Goal: Check status: Check status

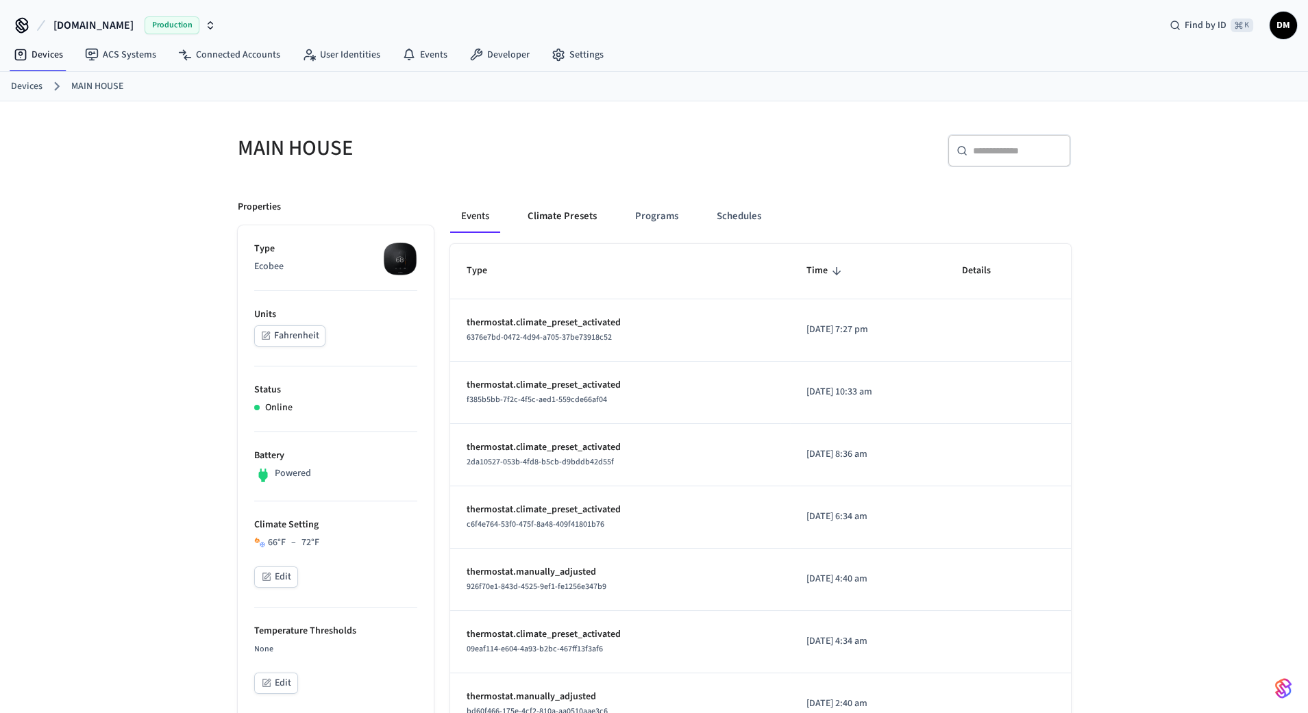
click at [578, 215] on button "Climate Presets" at bounding box center [562, 216] width 91 height 33
click at [724, 218] on button "Schedules" at bounding box center [739, 216] width 66 height 33
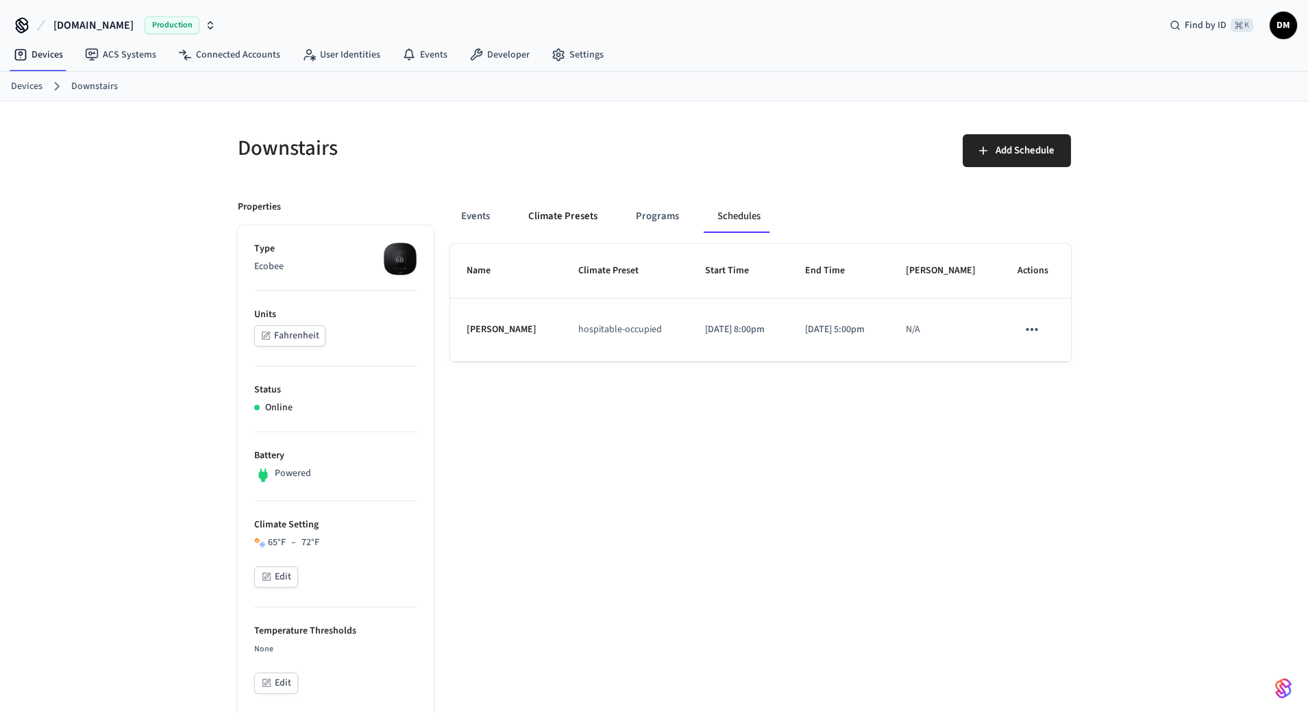
click at [595, 213] on button "Climate Presets" at bounding box center [562, 216] width 91 height 33
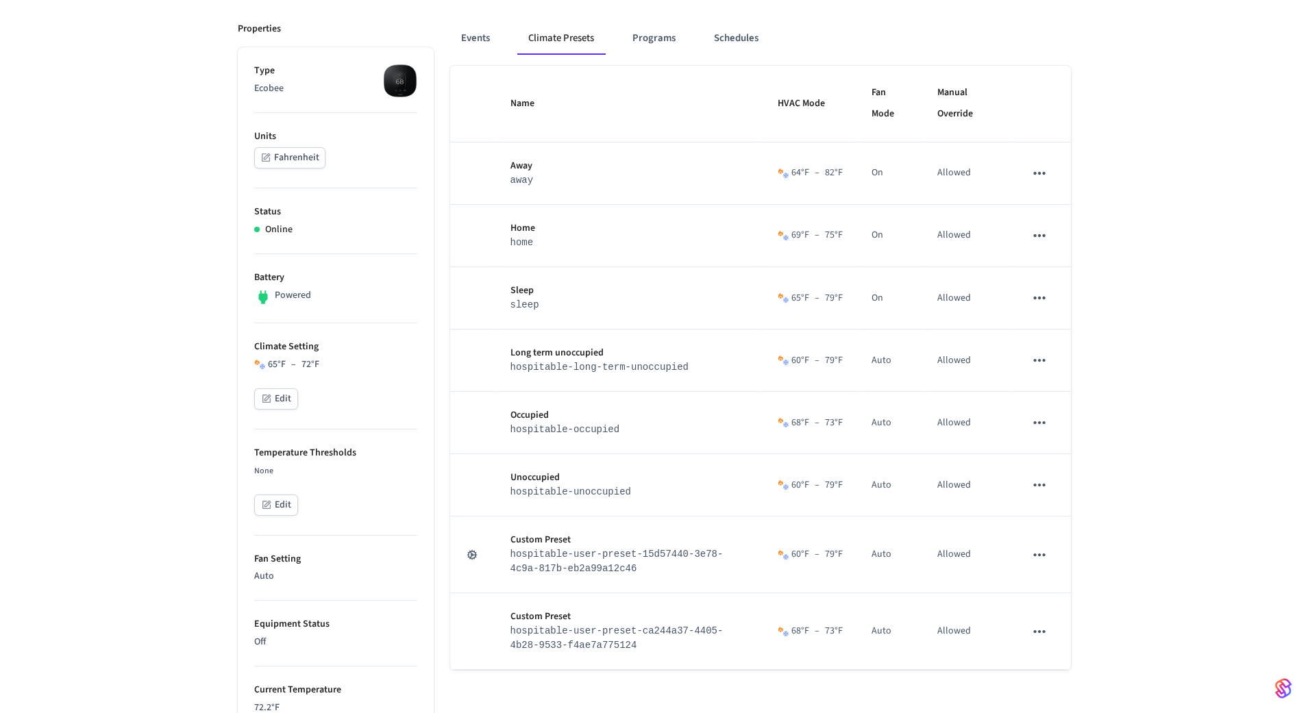
scroll to position [179, 0]
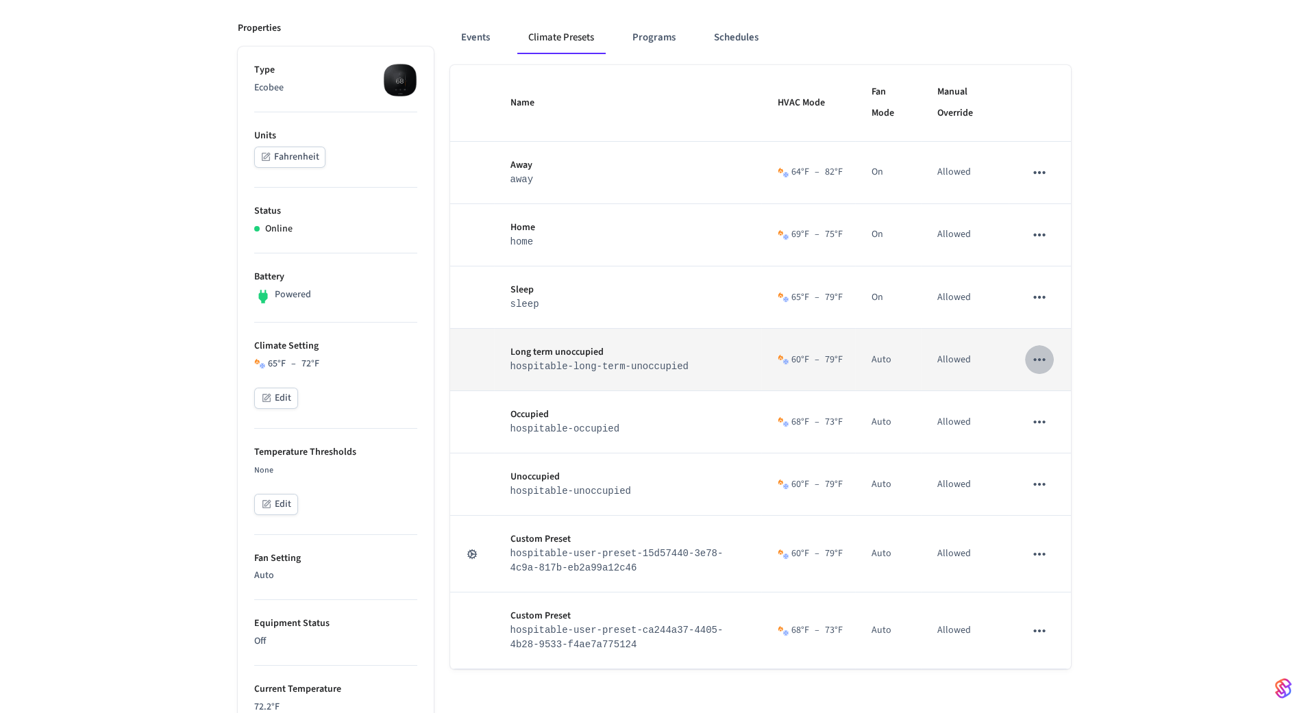
click at [1042, 358] on icon "sticky table" at bounding box center [1040, 360] width 18 height 18
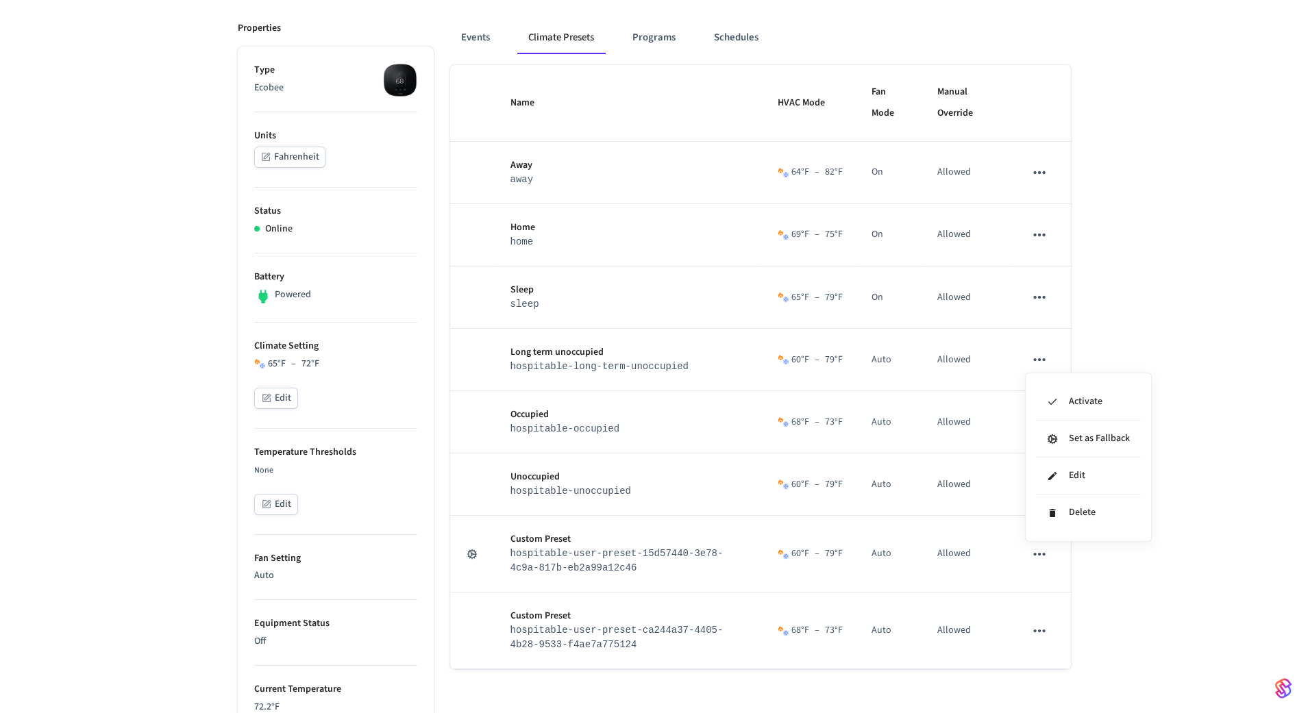
click at [1160, 349] on div at bounding box center [654, 356] width 1308 height 713
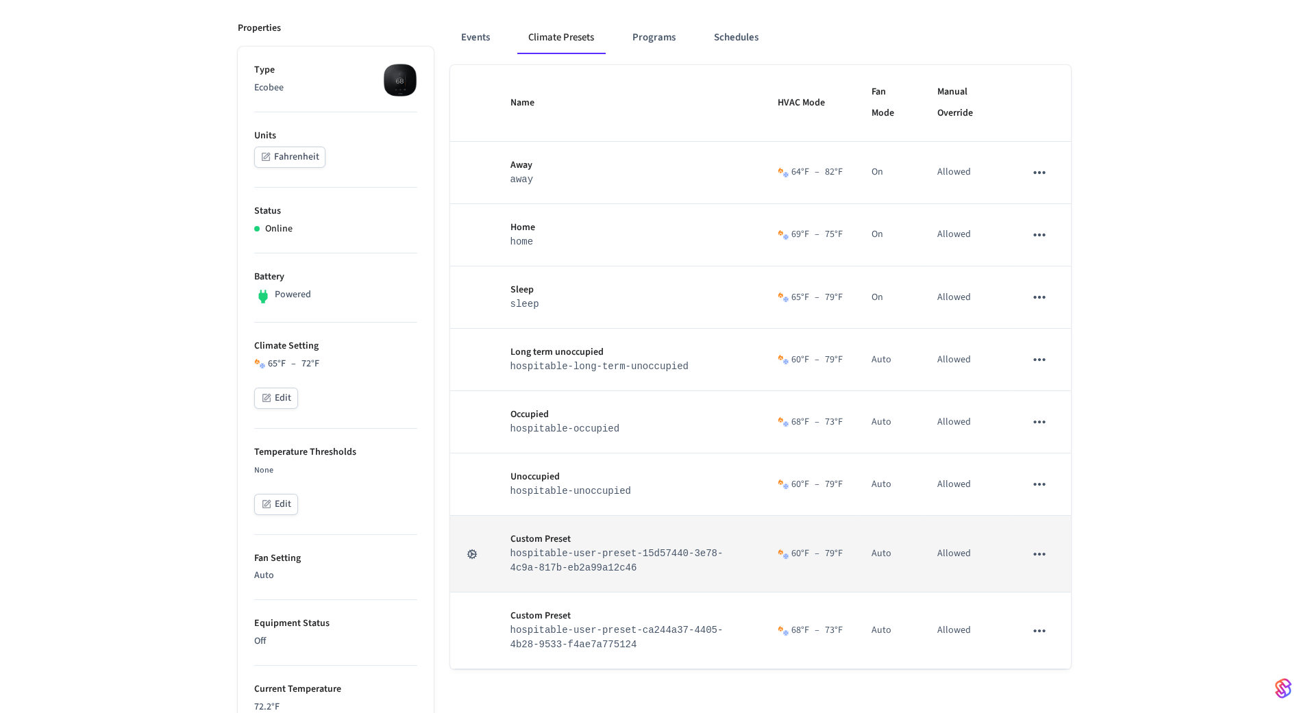
click at [1042, 553] on icon "sticky table" at bounding box center [1040, 554] width 18 height 18
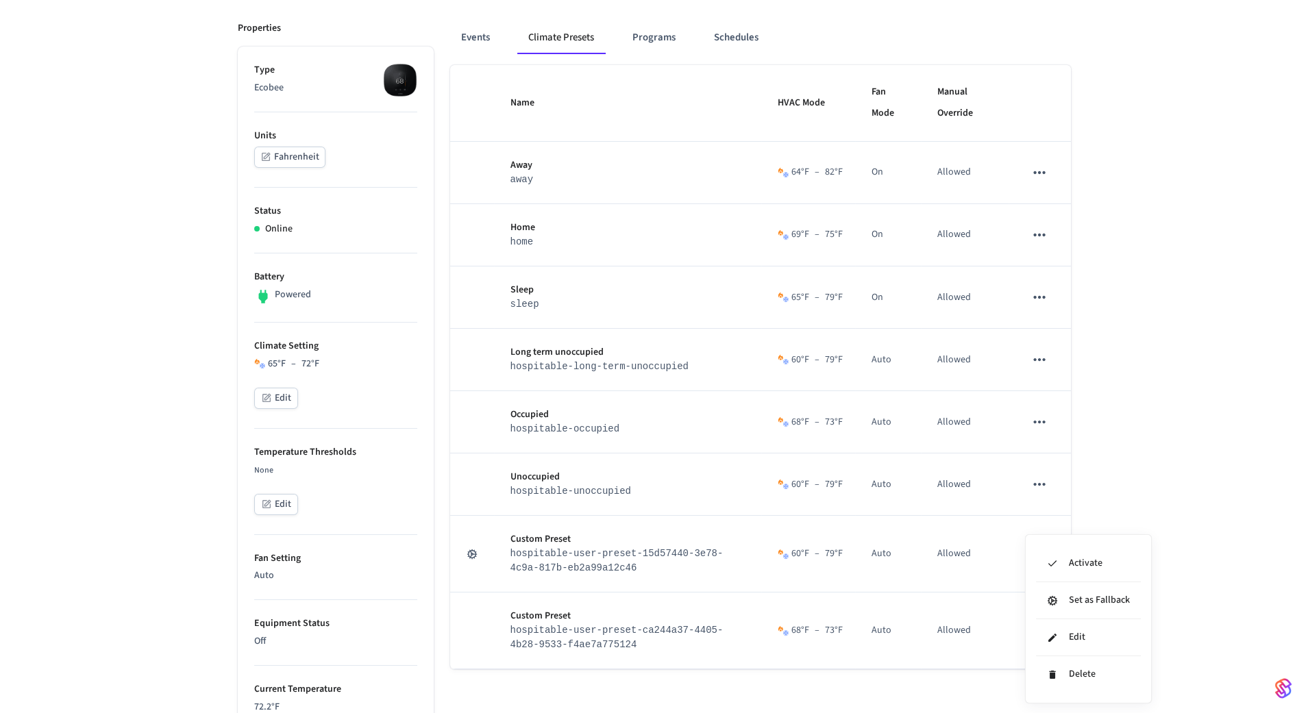
click at [1171, 450] on div at bounding box center [654, 356] width 1308 height 713
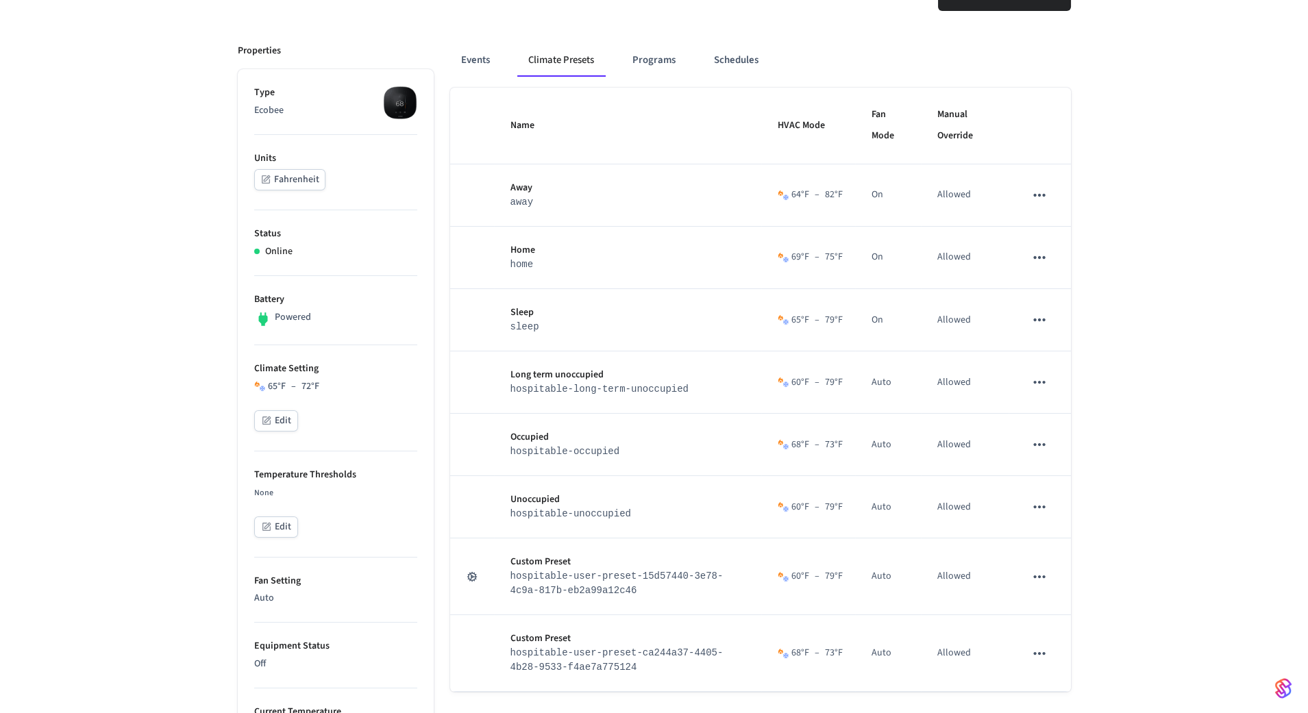
scroll to position [158, 0]
